Goal: Transaction & Acquisition: Obtain resource

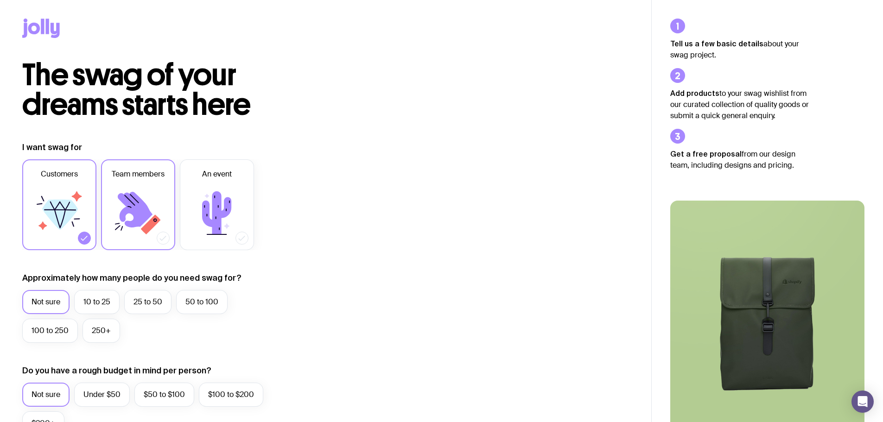
drag, startPoint x: 150, startPoint y: 193, endPoint x: 156, endPoint y: 191, distance: 6.5
click at [151, 193] on icon at bounding box center [138, 213] width 56 height 56
click at [0, 0] on input "Team members" at bounding box center [0, 0] width 0 height 0
click at [217, 193] on icon at bounding box center [216, 213] width 29 height 43
click at [0, 0] on input "An event" at bounding box center [0, 0] width 0 height 0
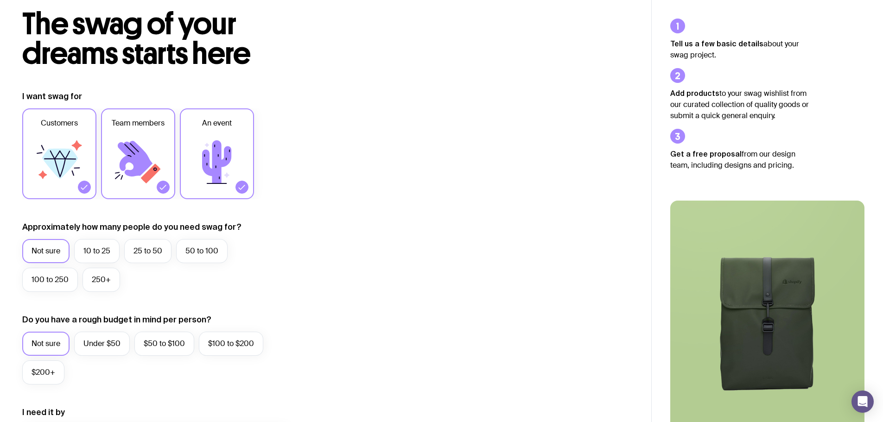
scroll to position [46, 0]
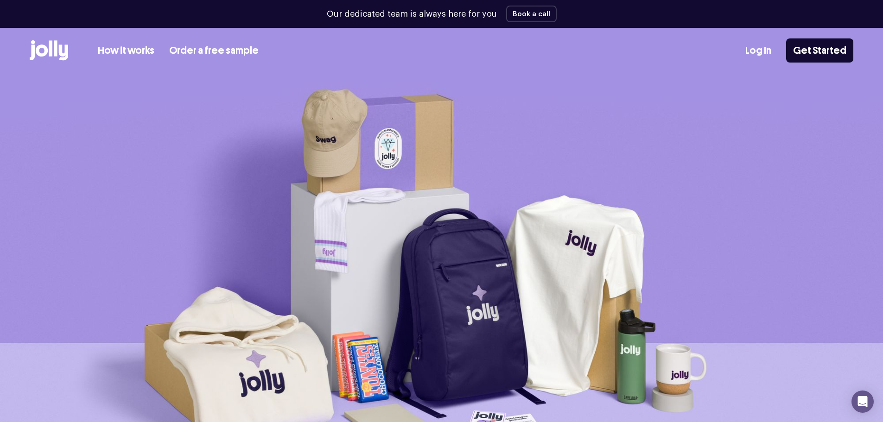
click at [198, 51] on link "Order a free sample" at bounding box center [213, 50] width 89 height 15
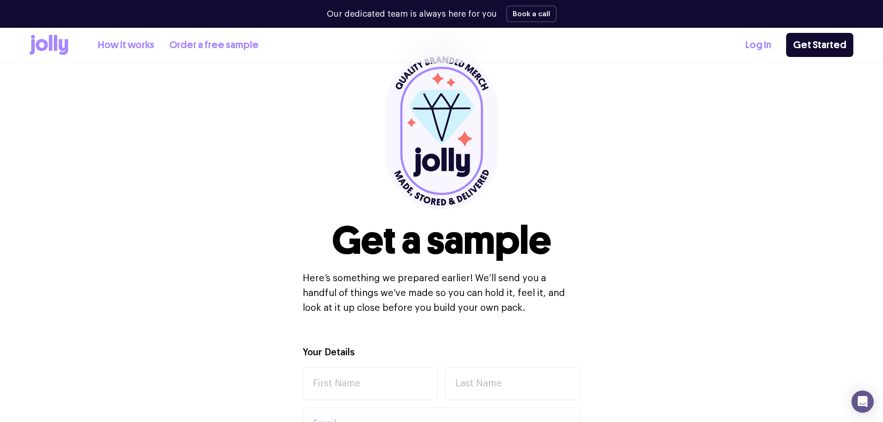
scroll to position [232, 0]
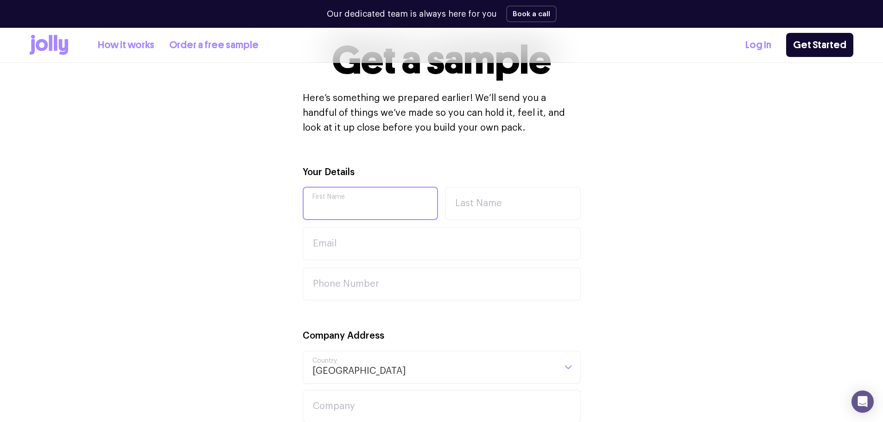
click at [366, 198] on input "First Name" at bounding box center [371, 203] width 136 height 33
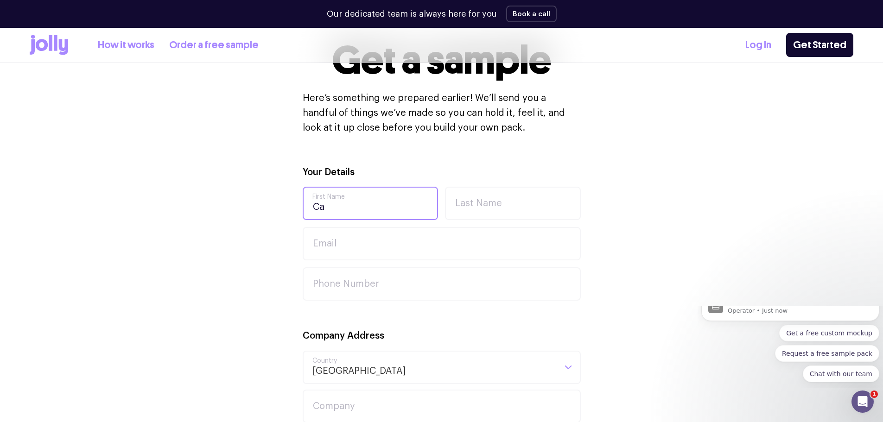
scroll to position [0, 0]
type input "Carolina"
type input "Corominas"
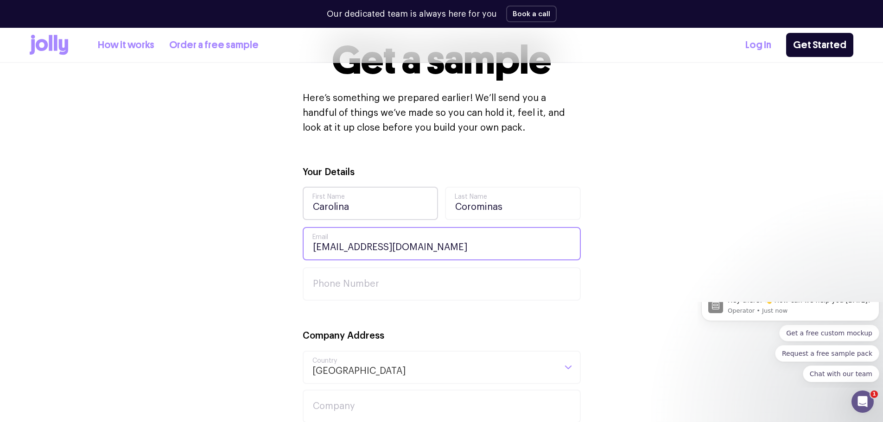
type input "[EMAIL_ADDRESS][DOMAIN_NAME]"
type input "0411367970"
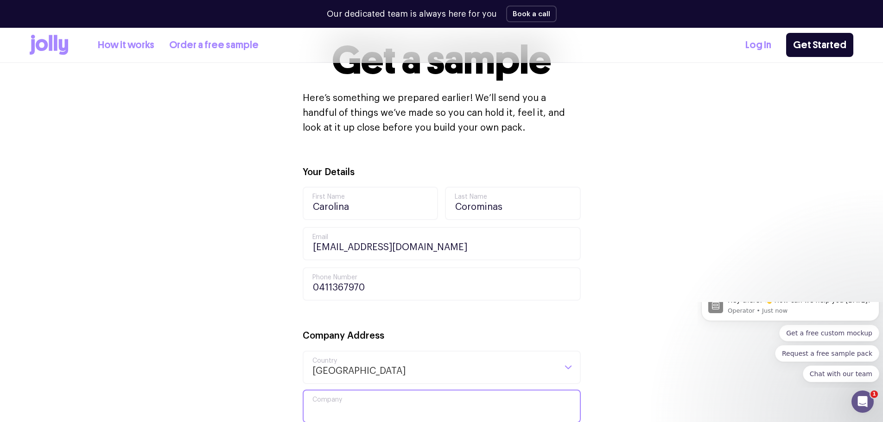
click at [362, 404] on input "Company" at bounding box center [442, 406] width 278 height 33
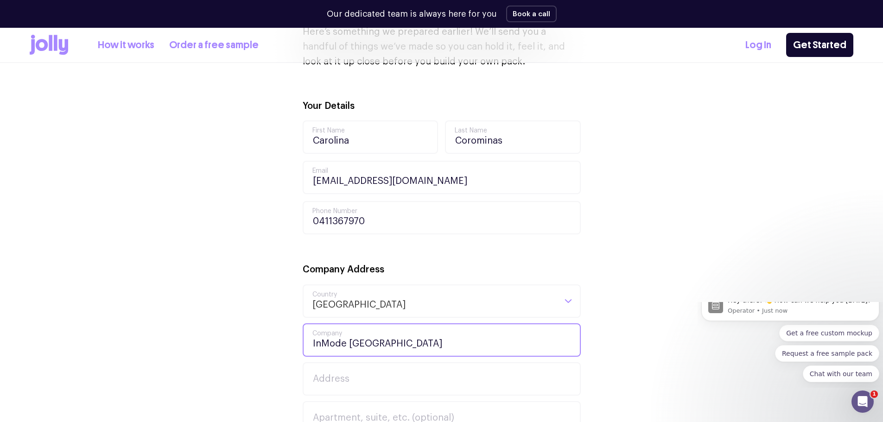
scroll to position [417, 0]
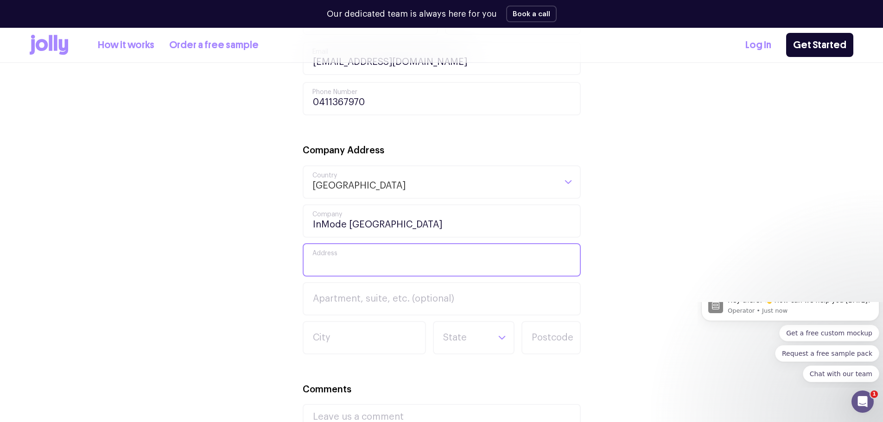
click at [399, 262] on input "Address" at bounding box center [442, 259] width 278 height 33
click at [421, 221] on input "InMode [GEOGRAPHIC_DATA]" at bounding box center [442, 220] width 278 height 33
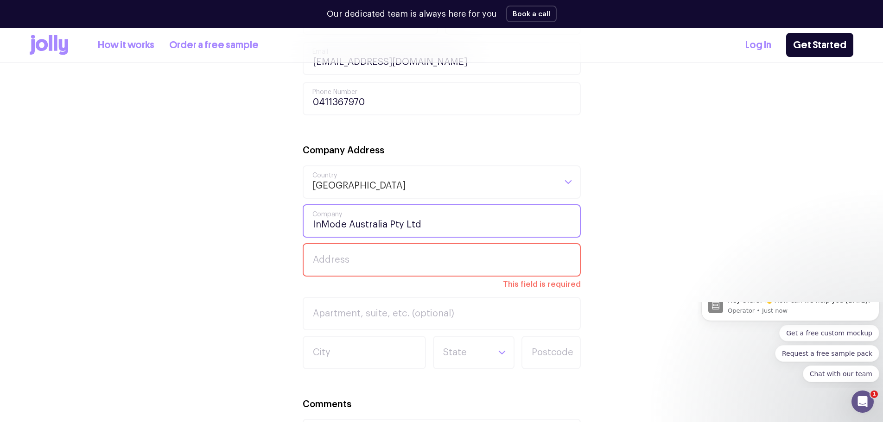
type input "InMode Australia Pty Ltd"
click at [399, 253] on input "Address" at bounding box center [442, 259] width 278 height 33
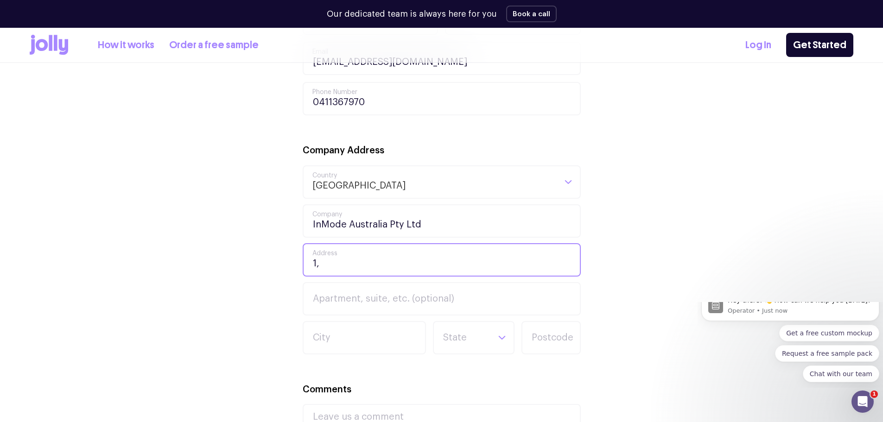
type input "[STREET_ADDRESS]"
type input "1"
type input "[GEOGRAPHIC_DATA]"
type input "2153"
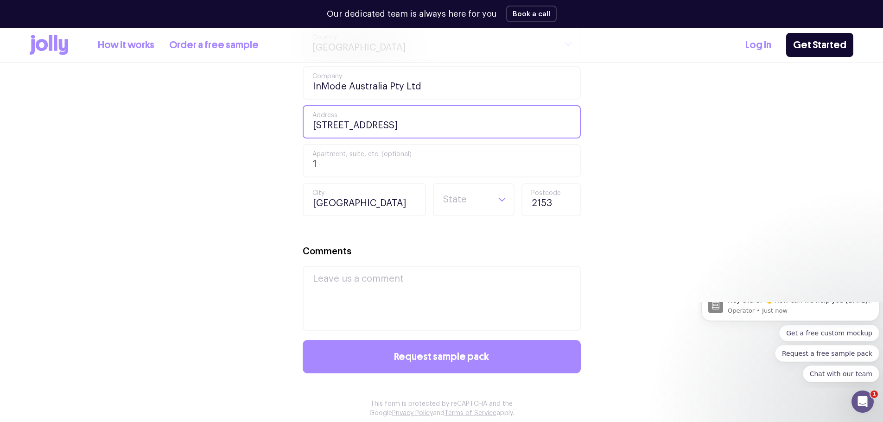
scroll to position [556, 0]
click at [502, 181] on div "Company Address Australia Loading... Country [GEOGRAPHIC_DATA] InMode Australia…" at bounding box center [442, 109] width 278 height 211
click at [498, 192] on div "Loading..." at bounding box center [502, 199] width 23 height 32
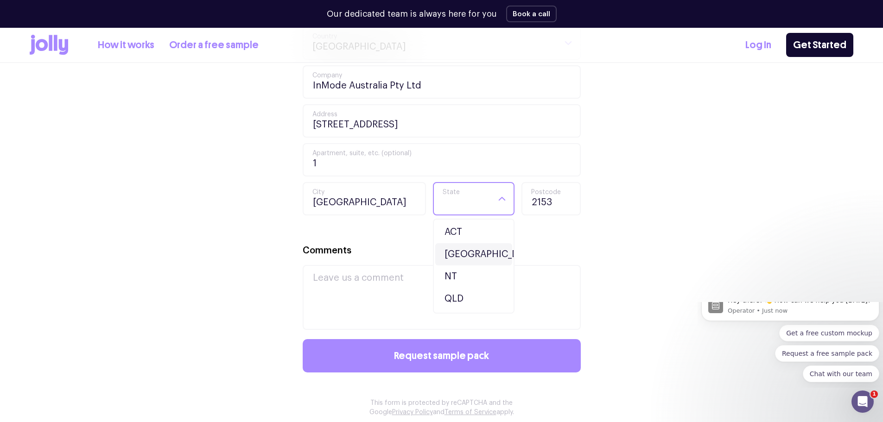
click at [480, 246] on li "[GEOGRAPHIC_DATA]" at bounding box center [473, 254] width 77 height 22
click at [358, 264] on div "Comments" at bounding box center [442, 286] width 278 height 87
click at [358, 275] on textarea "Comments" at bounding box center [442, 297] width 278 height 65
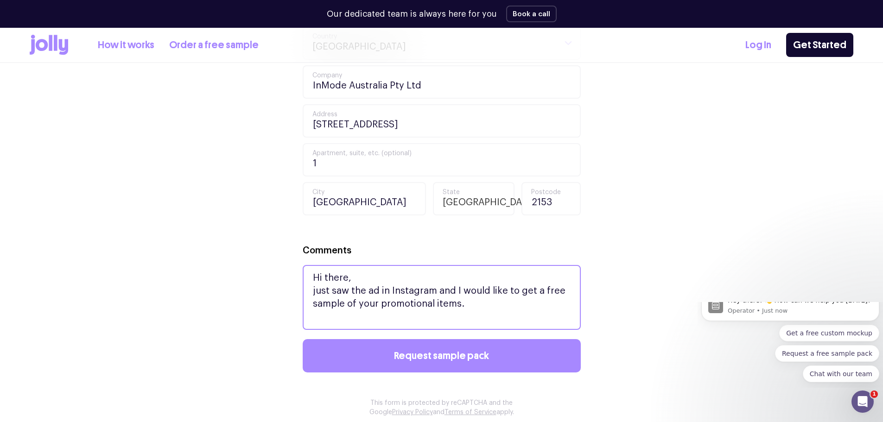
click at [472, 306] on textarea "Hi there, just saw the ad in Instagram and I would like to get a free sample of…" at bounding box center [442, 297] width 278 height 65
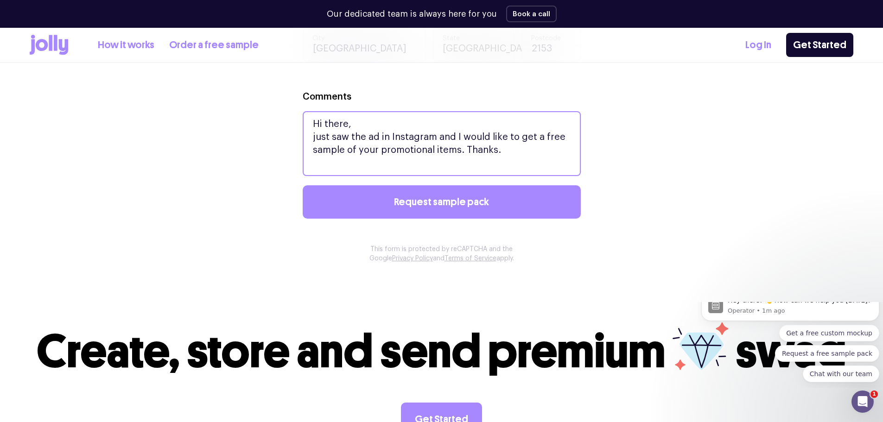
scroll to position [788, 0]
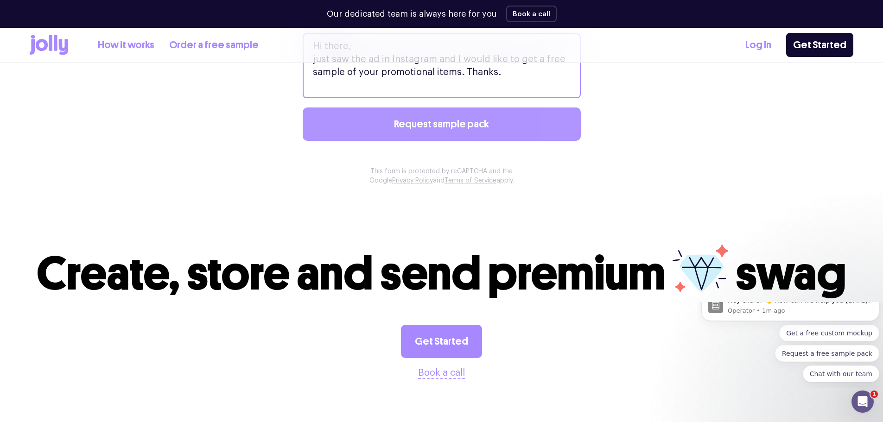
type textarea "Hi there, just saw the ad in Instagram and I would like to get a free sample of…"
click at [436, 129] on span "Request sample pack" at bounding box center [441, 124] width 95 height 10
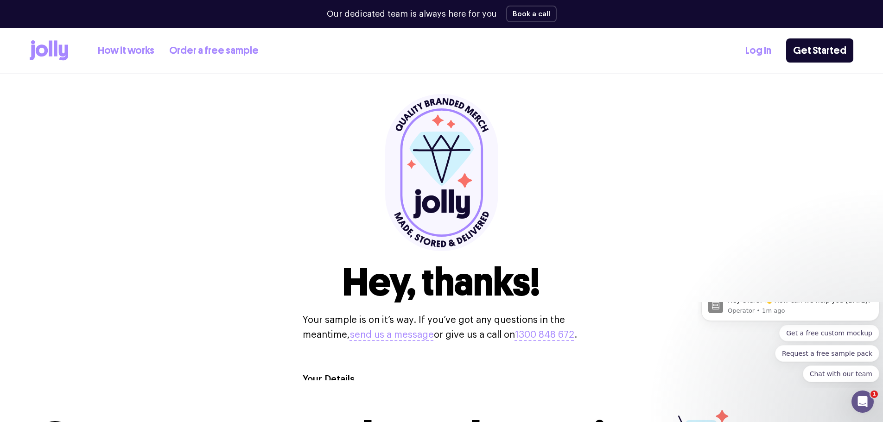
scroll to position [0, 0]
